Goal: Transaction & Acquisition: Purchase product/service

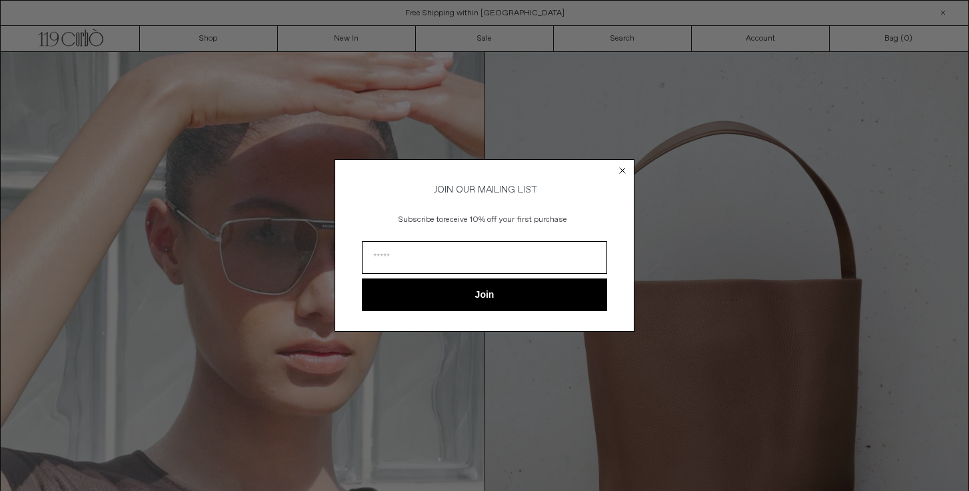
click at [622, 167] on circle "Close dialog" at bounding box center [623, 171] width 13 height 13
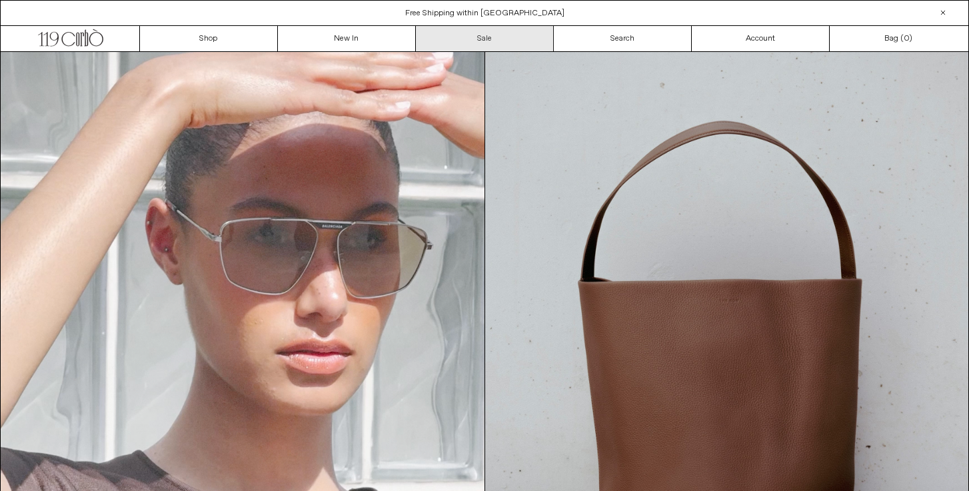
click at [489, 31] on link "Sale" at bounding box center [485, 38] width 138 height 25
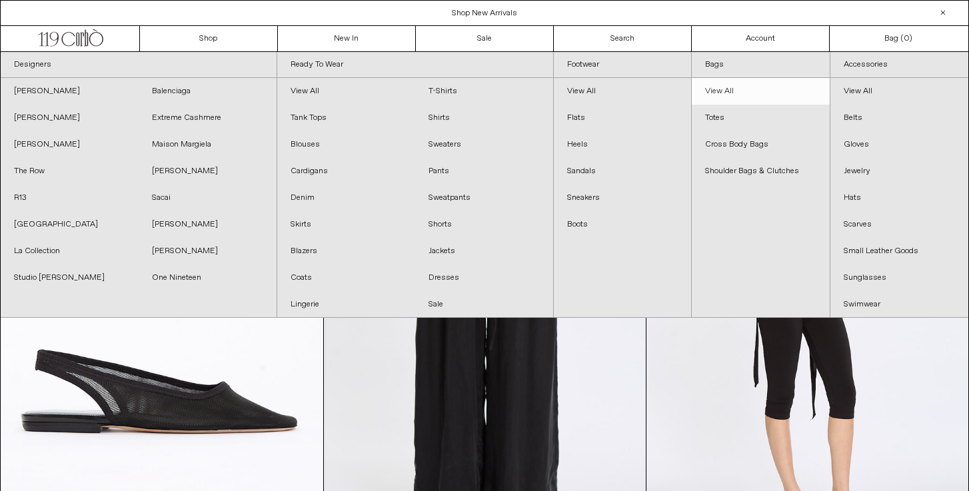
click at [730, 93] on link "View All" at bounding box center [761, 91] width 138 height 27
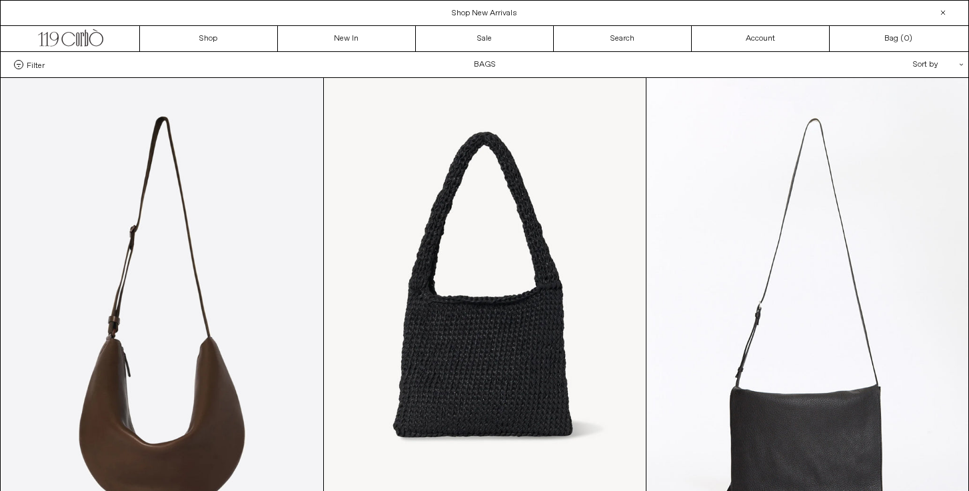
click at [489, 61] on div "Filter Designer .cls-1{fill:#231f20} The Row Categories .cls-1{fill:#231f20} Si…" at bounding box center [485, 64] width 968 height 25
click at [481, 39] on link "Sale" at bounding box center [485, 38] width 138 height 25
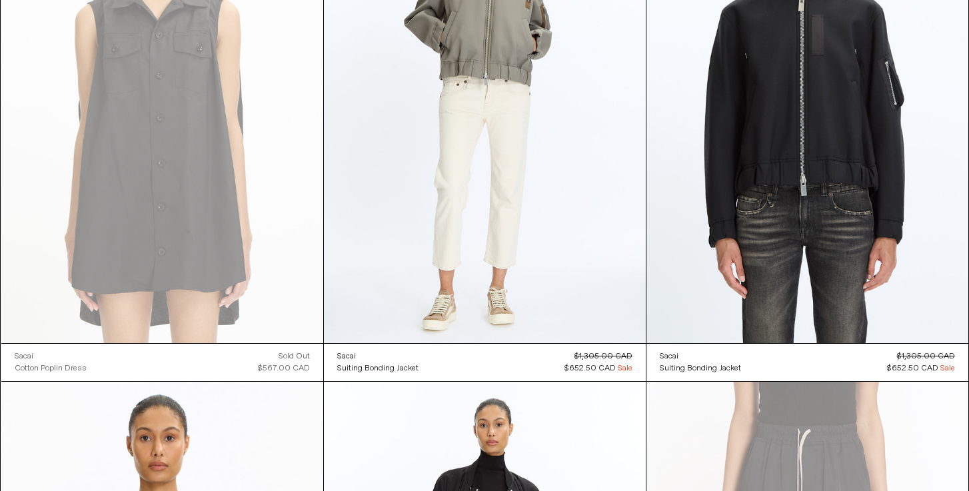
scroll to position [19524, 0]
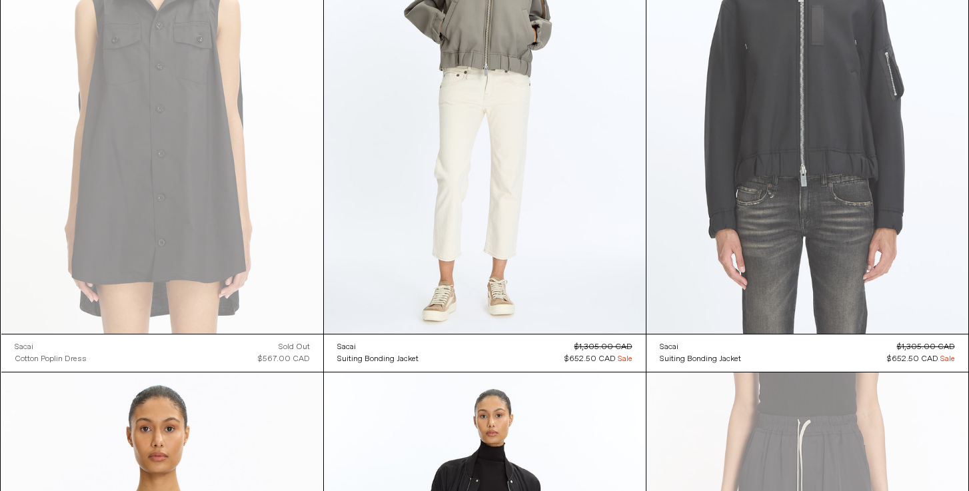
click at [773, 160] on at bounding box center [808, 92] width 322 height 483
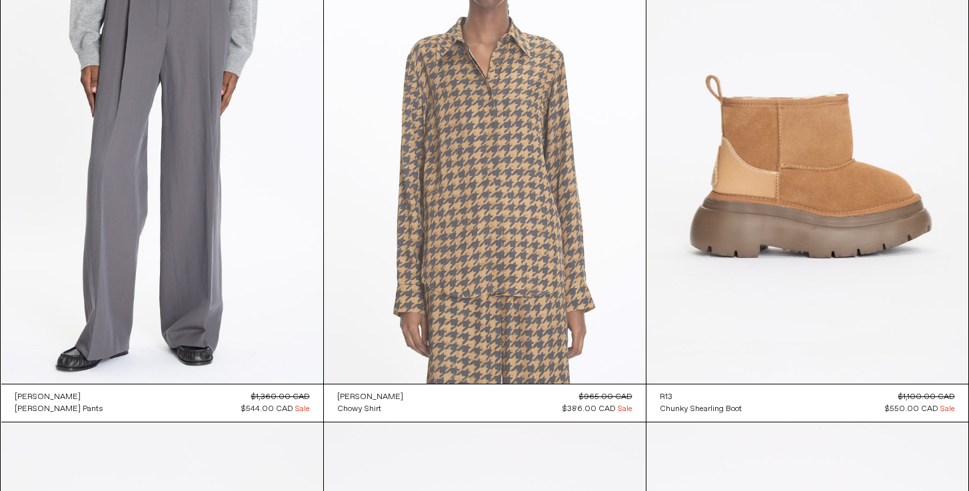
scroll to position [23641, 0]
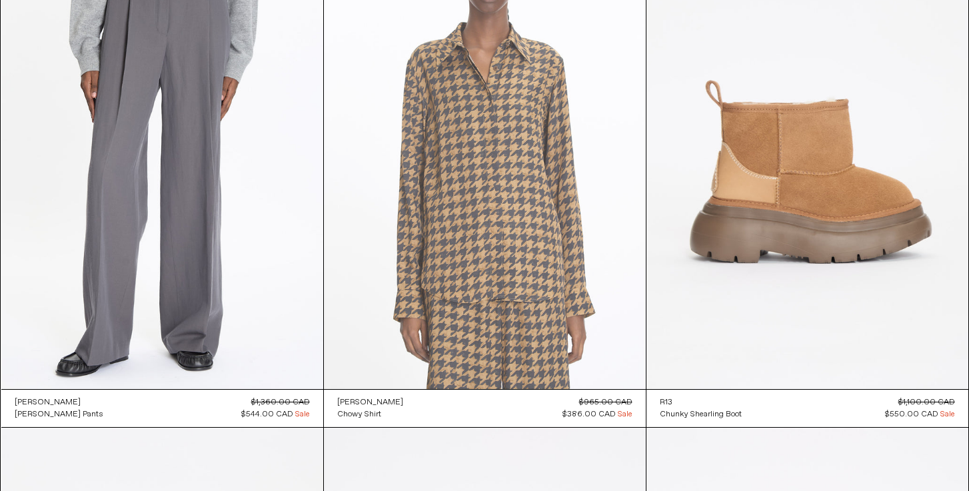
click at [474, 118] on at bounding box center [485, 148] width 322 height 483
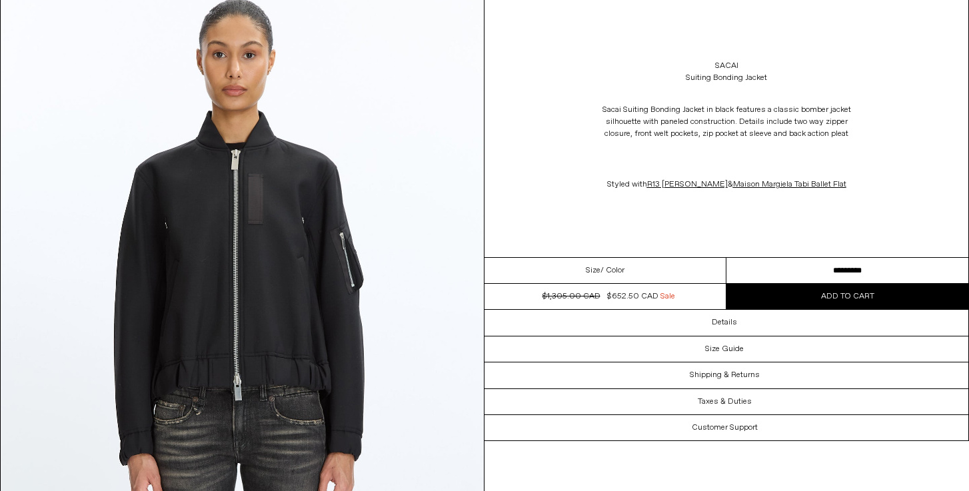
scroll to position [99, 0]
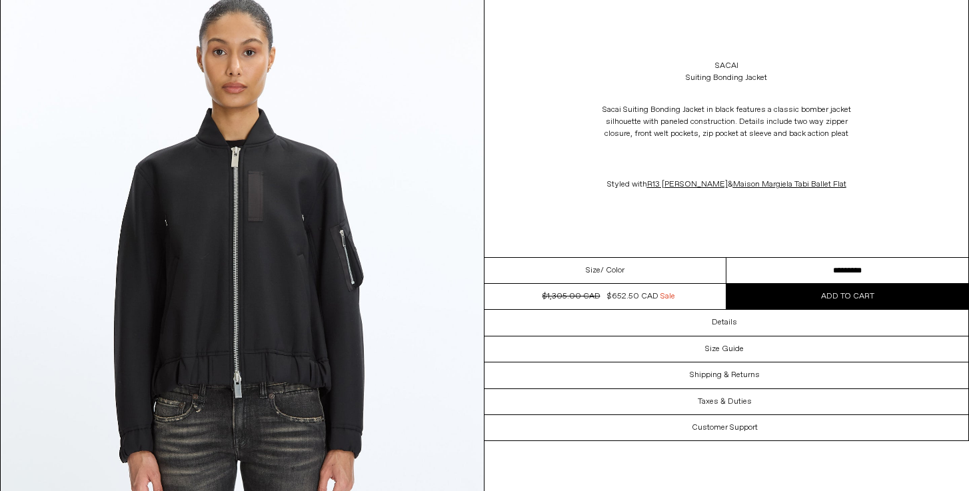
select select "**********"
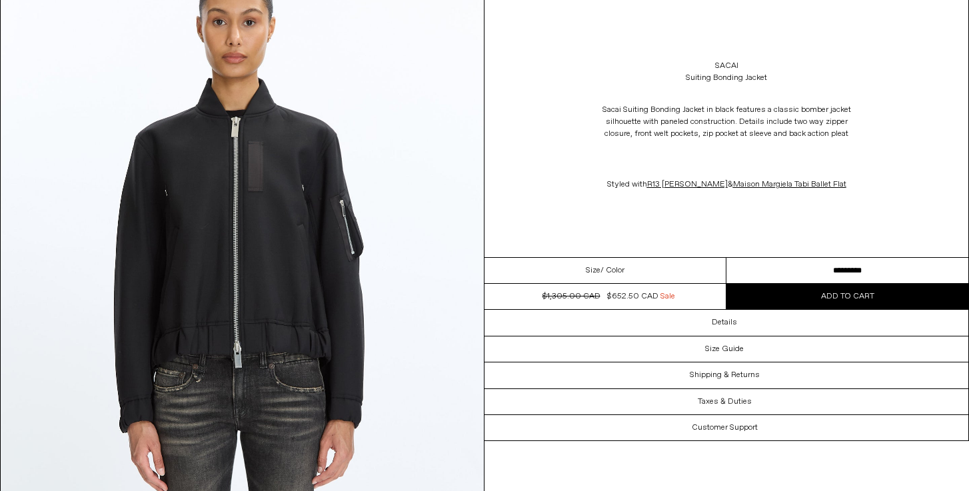
scroll to position [136, 0]
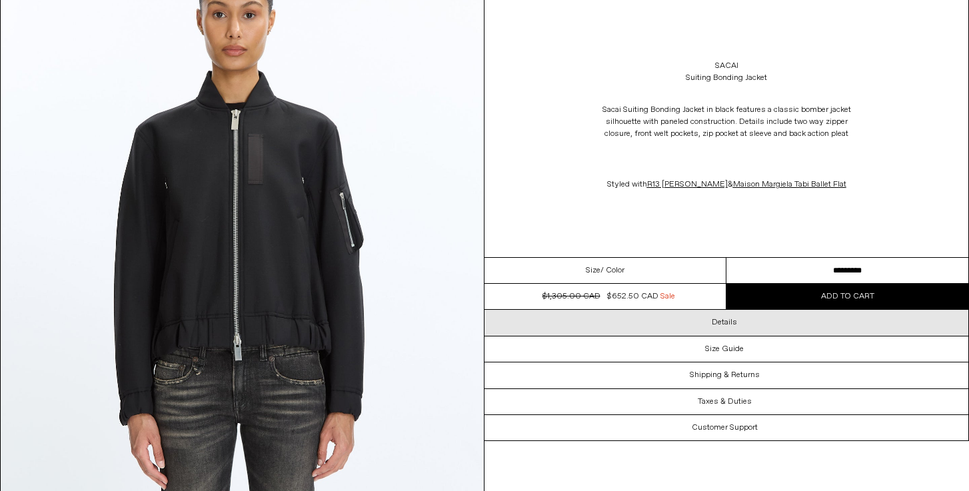
click at [694, 326] on div "Details" at bounding box center [727, 322] width 484 height 25
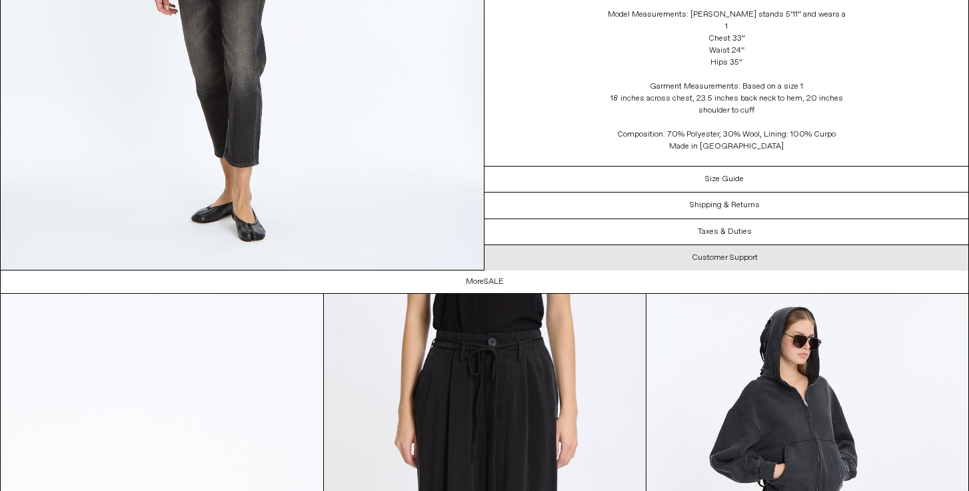
scroll to position [2224, 0]
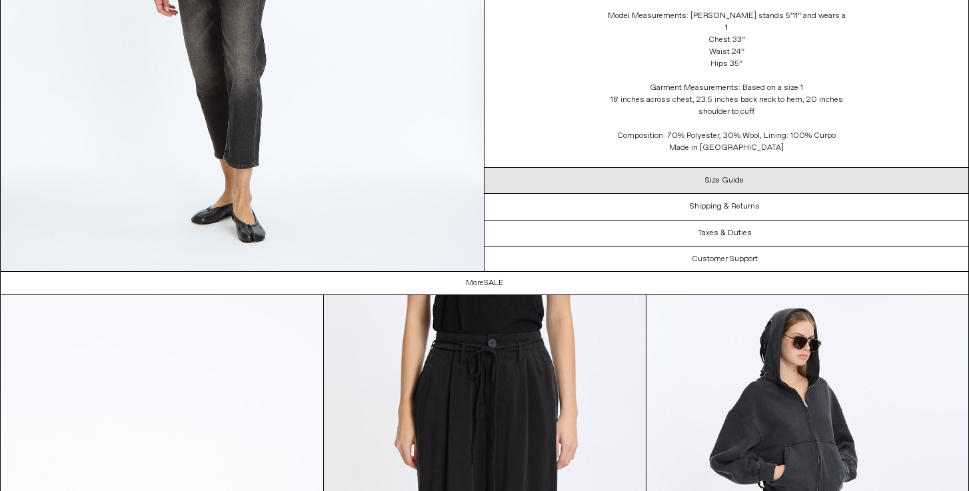
click at [727, 176] on h3 "Size Guide" at bounding box center [724, 179] width 39 height 9
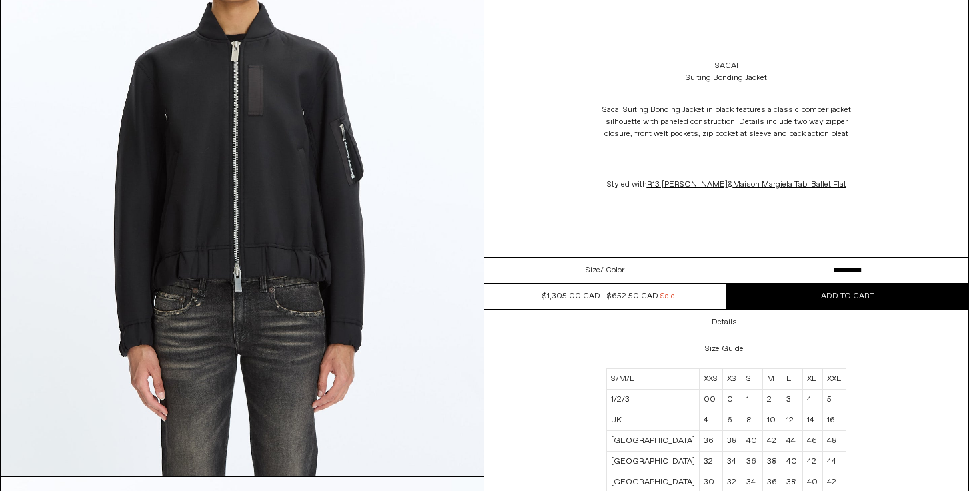
scroll to position [205, 0]
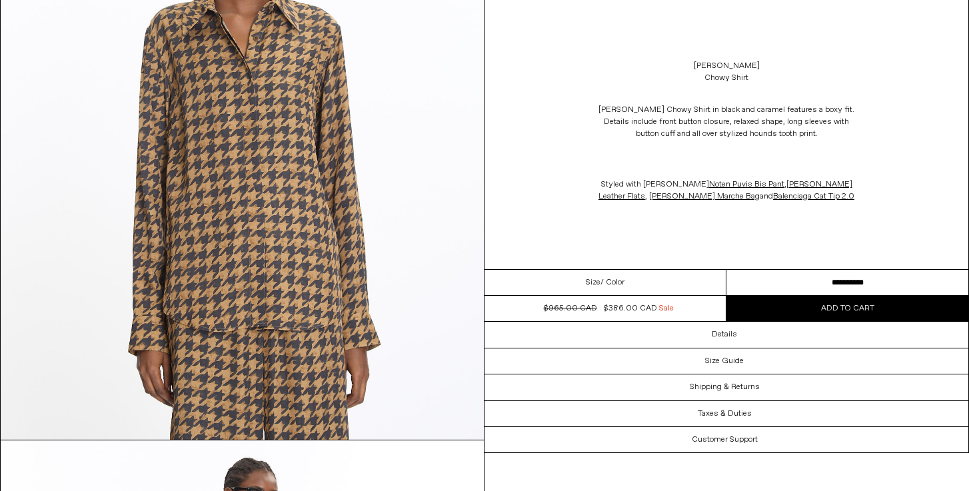
scroll to position [247, 0]
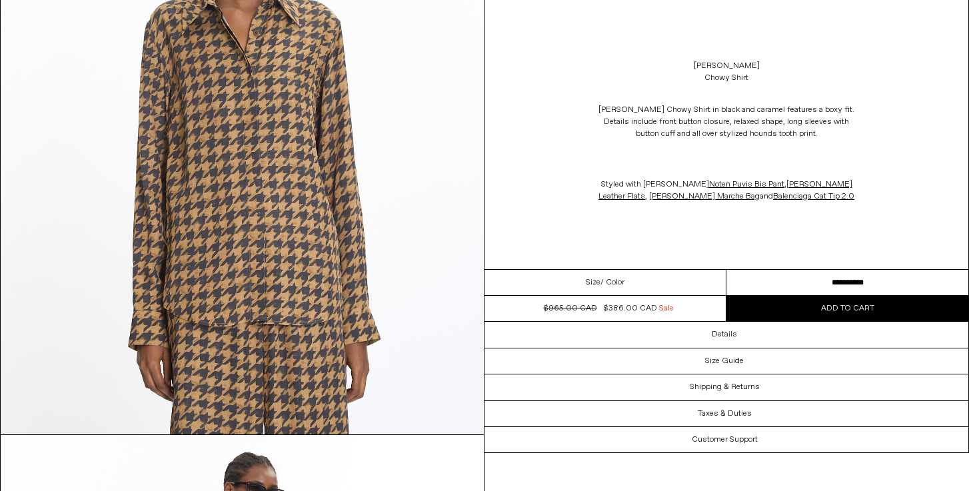
drag, startPoint x: 766, startPoint y: 354, endPoint x: 332, endPoint y: 3, distance: 558.8
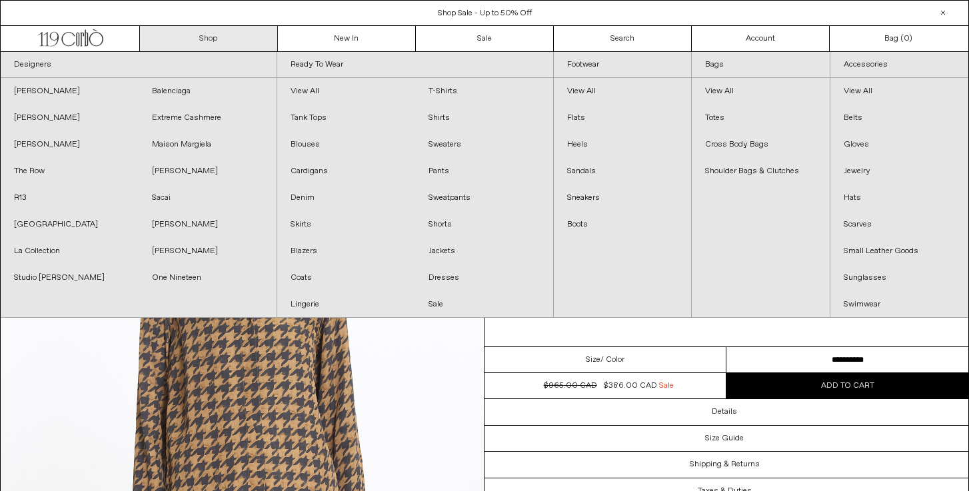
scroll to position [0, 0]
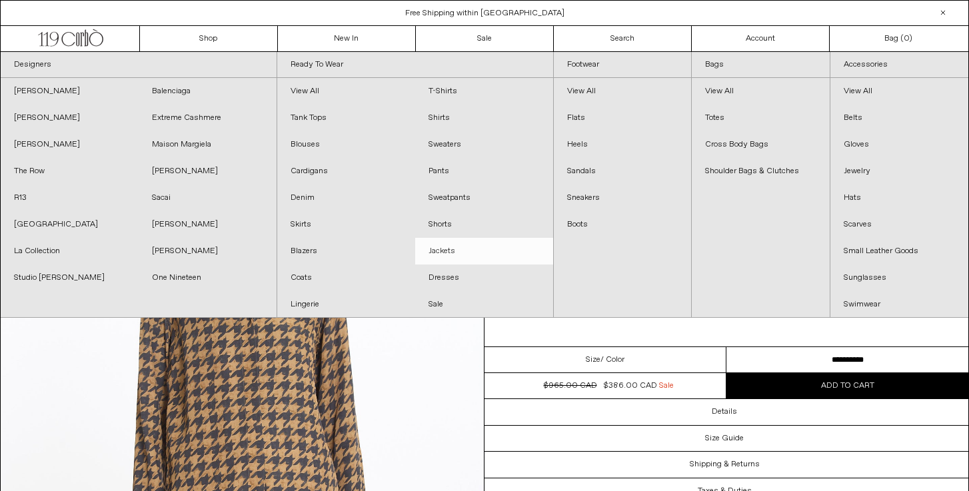
click at [452, 248] on link "Jackets" at bounding box center [484, 251] width 138 height 27
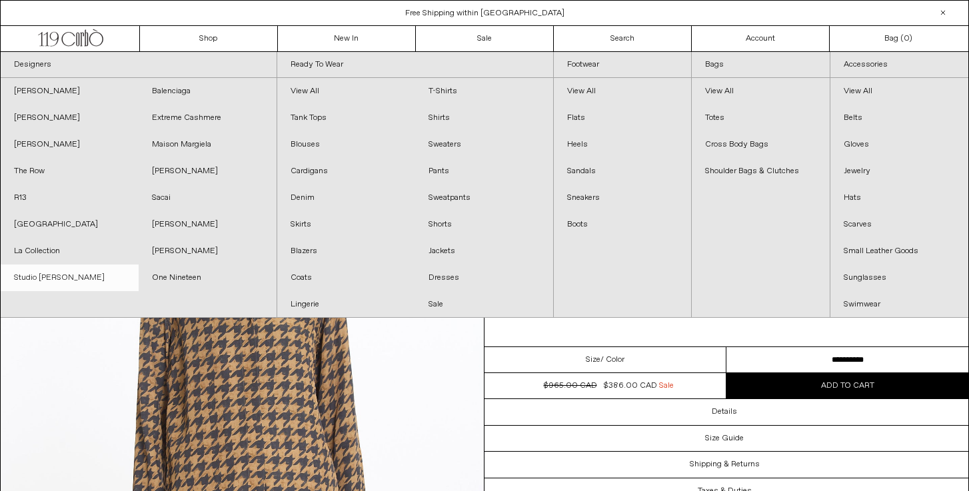
click at [59, 279] on link "Studio [PERSON_NAME]" at bounding box center [70, 278] width 138 height 27
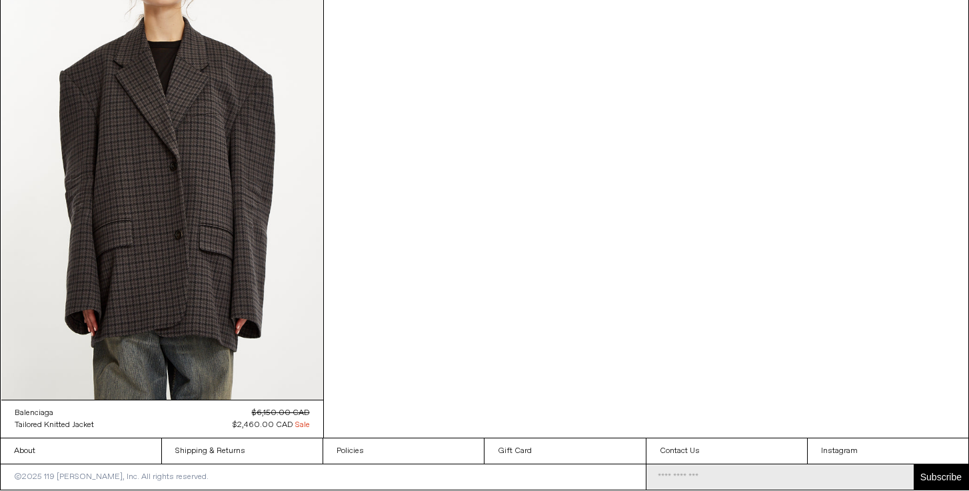
scroll to position [4855, 0]
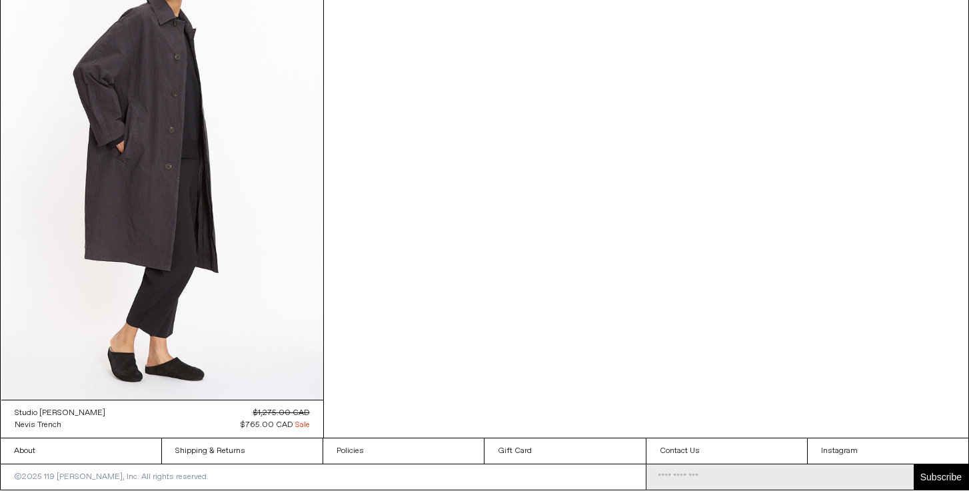
scroll to position [1726, 0]
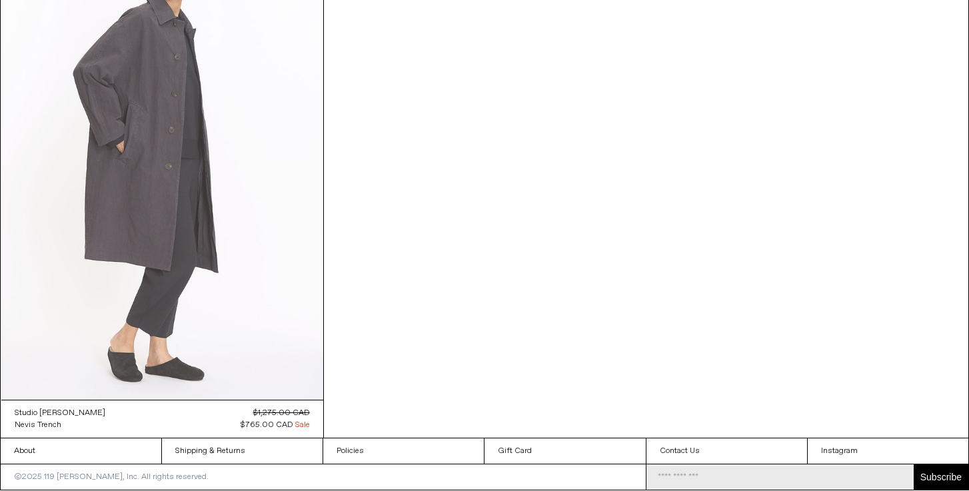
click at [212, 215] on at bounding box center [162, 158] width 322 height 483
